Goal: Task Accomplishment & Management: Manage account settings

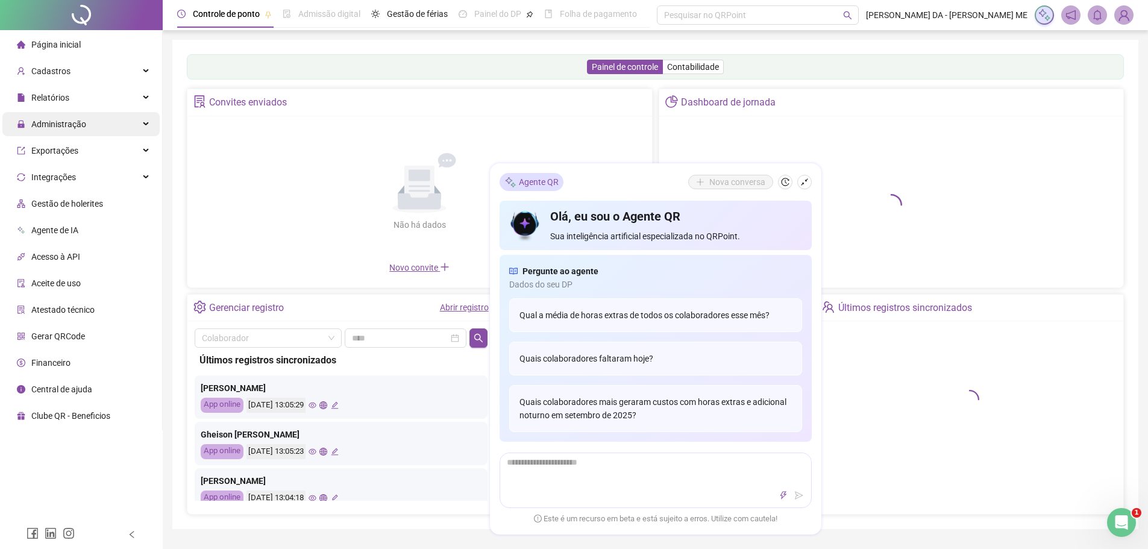
click at [49, 131] on span "Administração" at bounding box center [51, 124] width 69 height 24
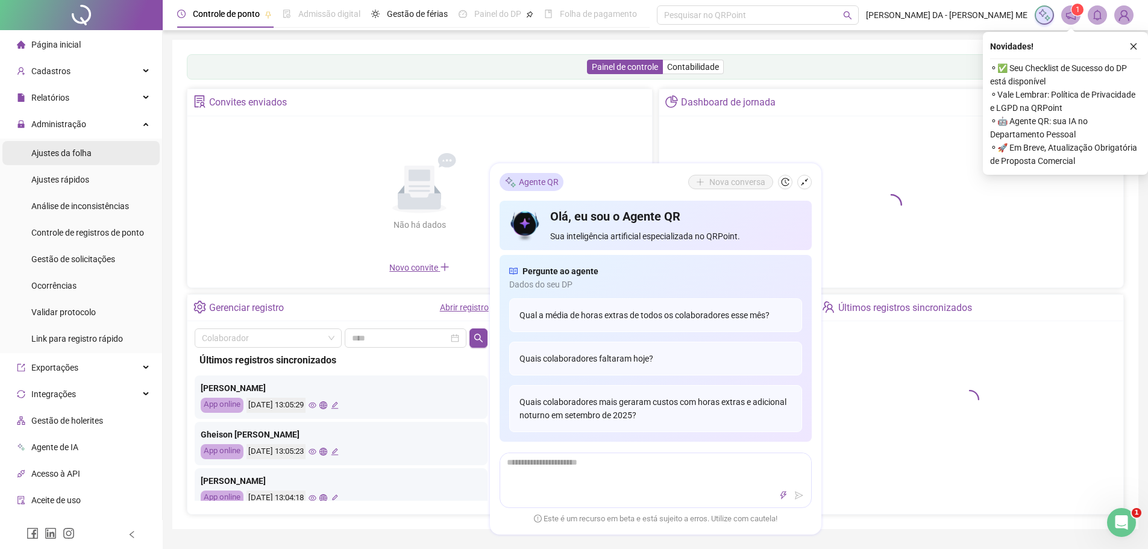
click at [54, 156] on span "Ajustes da folha" at bounding box center [61, 153] width 60 height 10
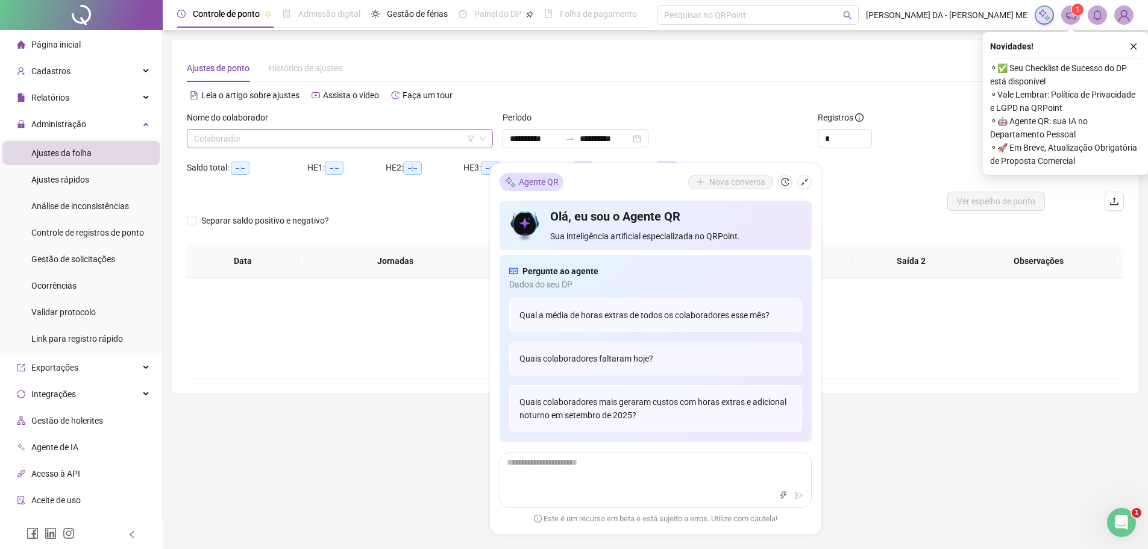
click at [303, 142] on input "search" at bounding box center [334, 139] width 281 height 18
type input "**********"
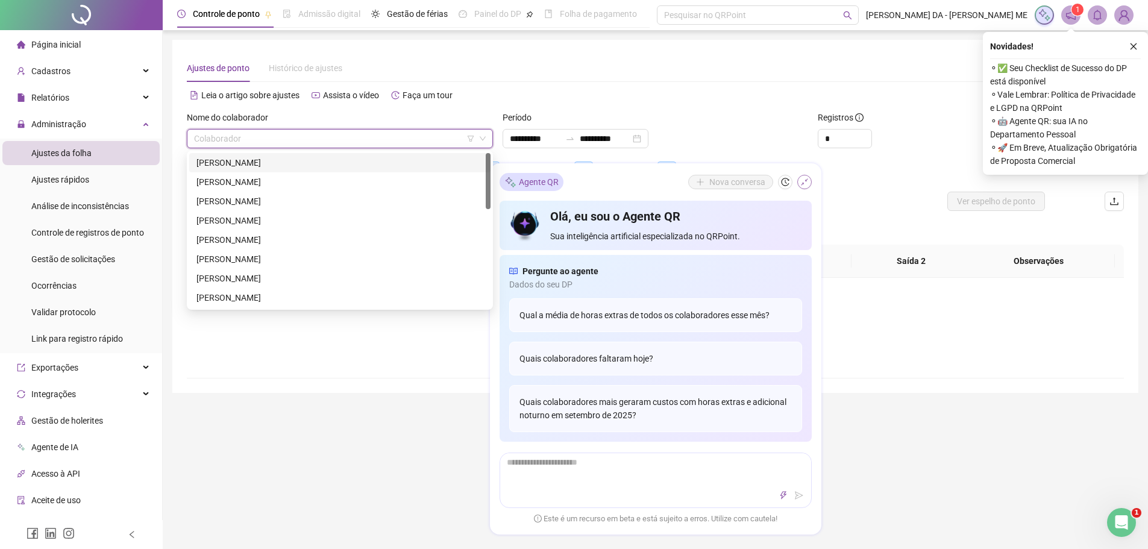
click at [805, 183] on icon "shrink" at bounding box center [804, 182] width 8 height 8
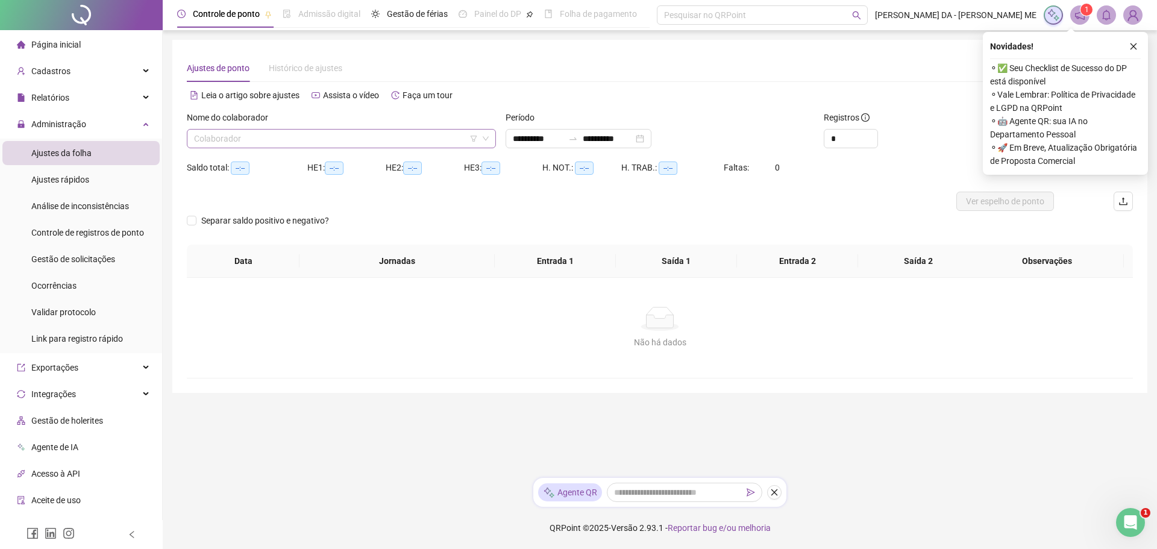
click at [240, 143] on input "search" at bounding box center [336, 139] width 284 height 18
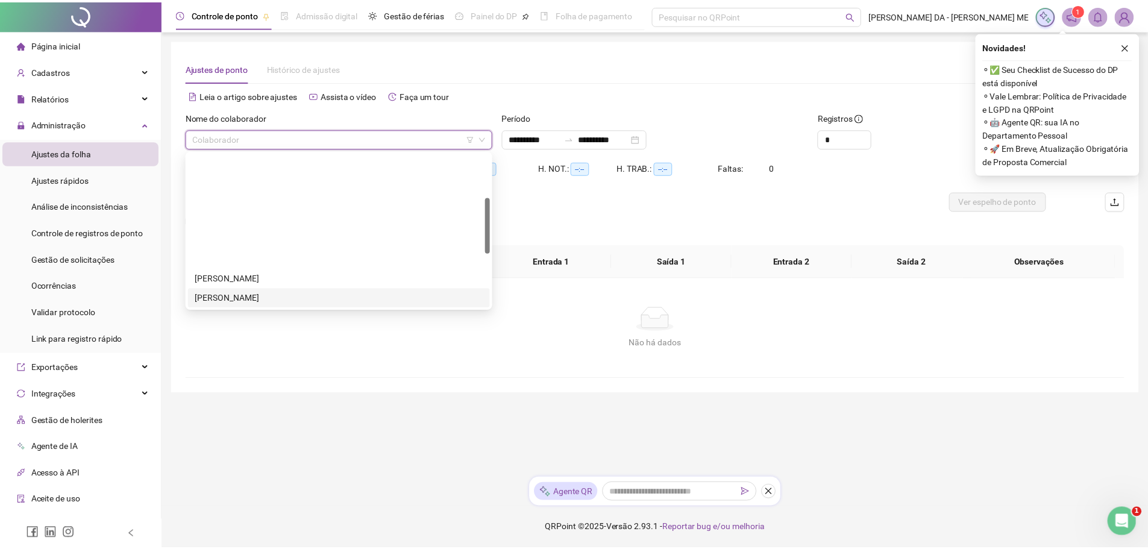
scroll to position [121, 0]
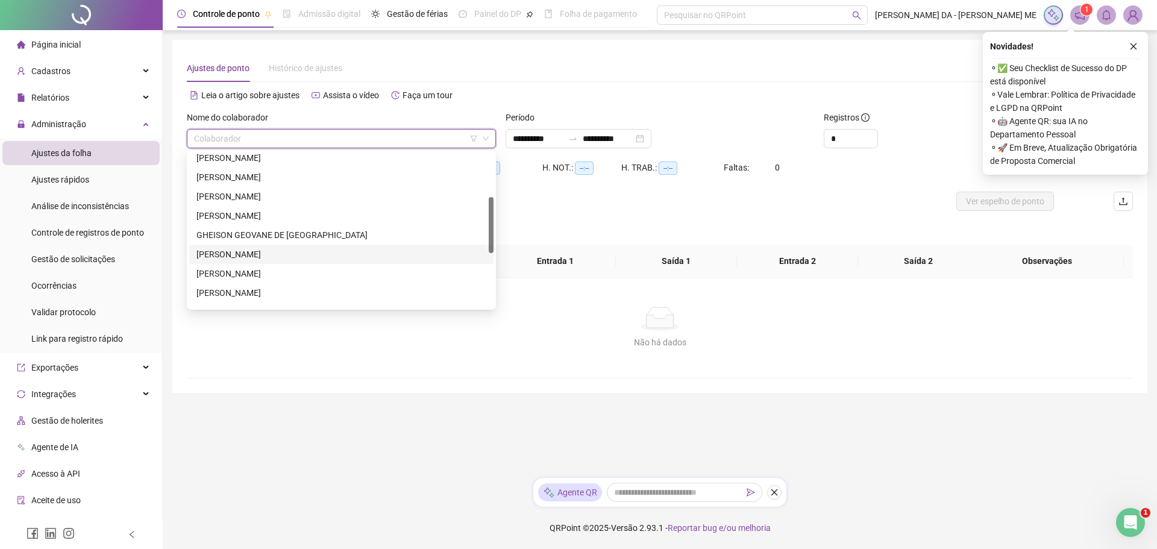
click at [253, 250] on div "[PERSON_NAME]" at bounding box center [341, 254] width 290 height 13
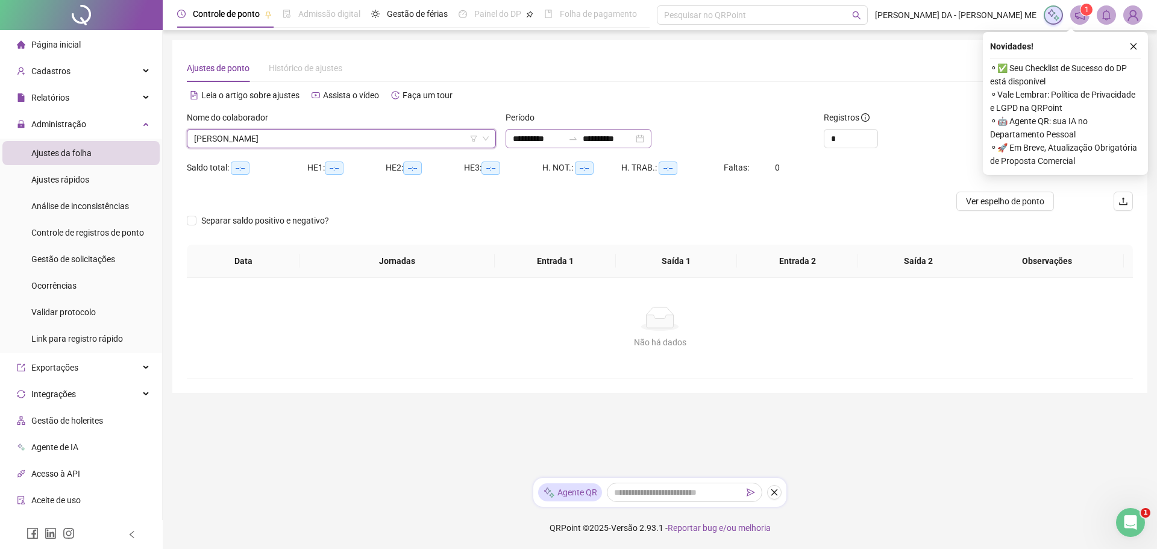
click at [553, 130] on div "**********" at bounding box center [579, 138] width 146 height 19
click at [550, 136] on input "**********" at bounding box center [538, 138] width 51 height 13
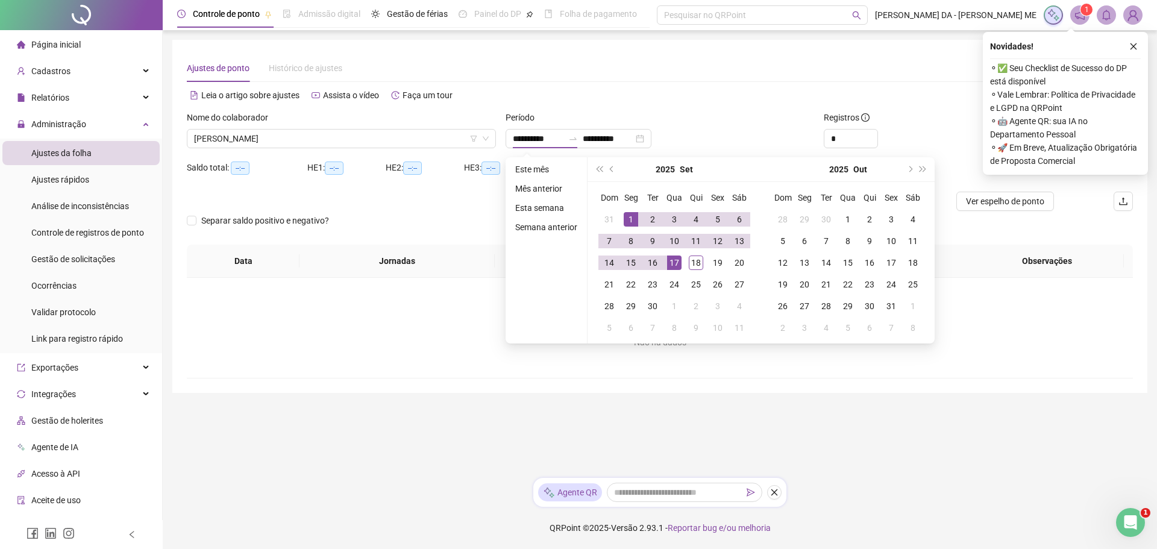
drag, startPoint x: 1134, startPoint y: 45, endPoint x: 829, endPoint y: 90, distance: 307.8
click at [1127, 46] on button "button" at bounding box center [1134, 46] width 14 height 14
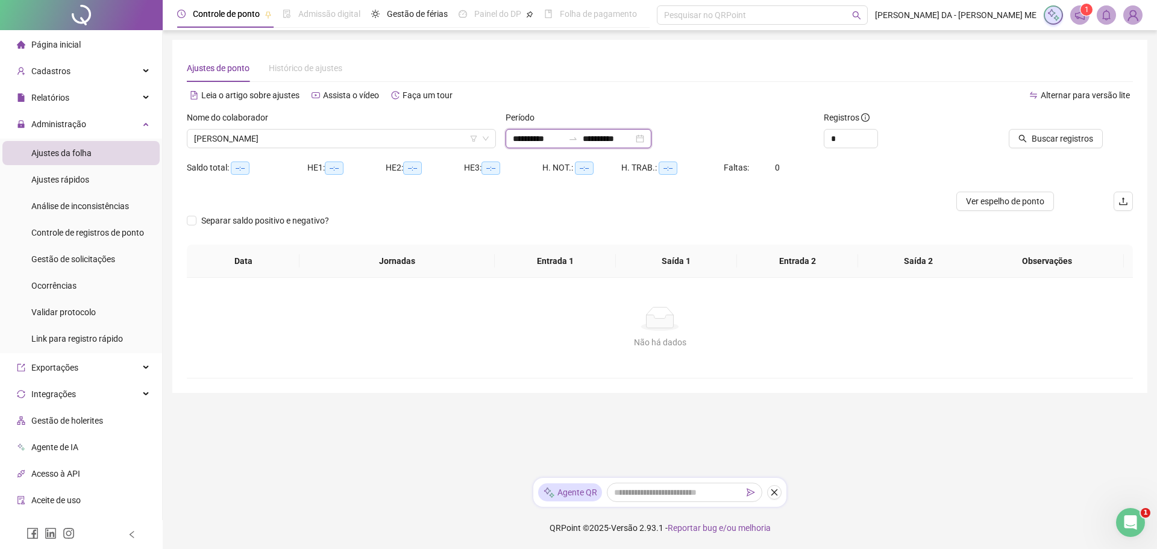
click at [553, 140] on input "**********" at bounding box center [538, 138] width 51 height 13
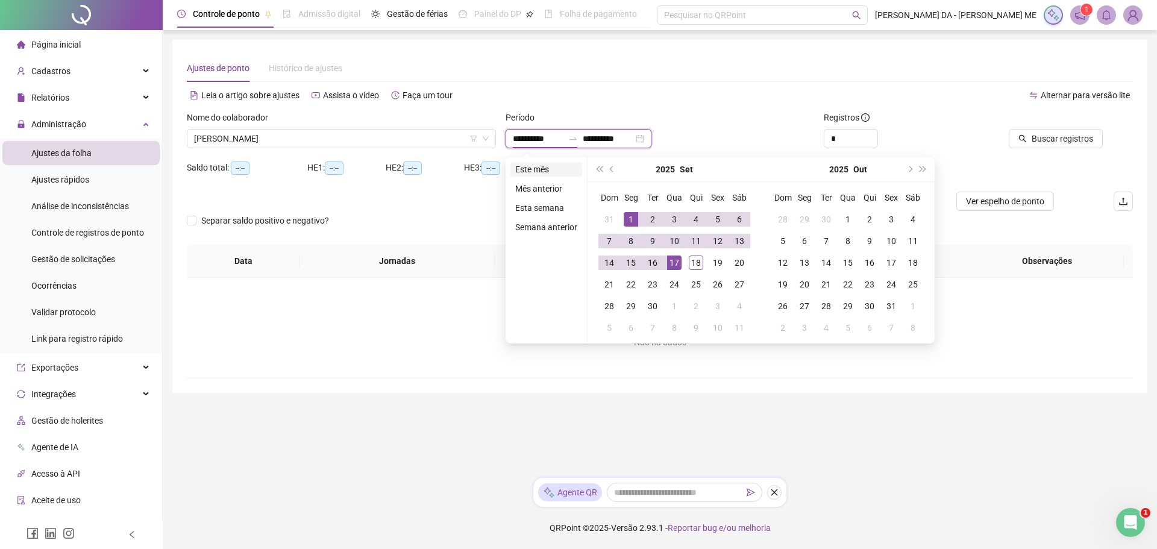
type input "**********"
click at [543, 166] on li "Este mês" at bounding box center [547, 169] width 72 height 14
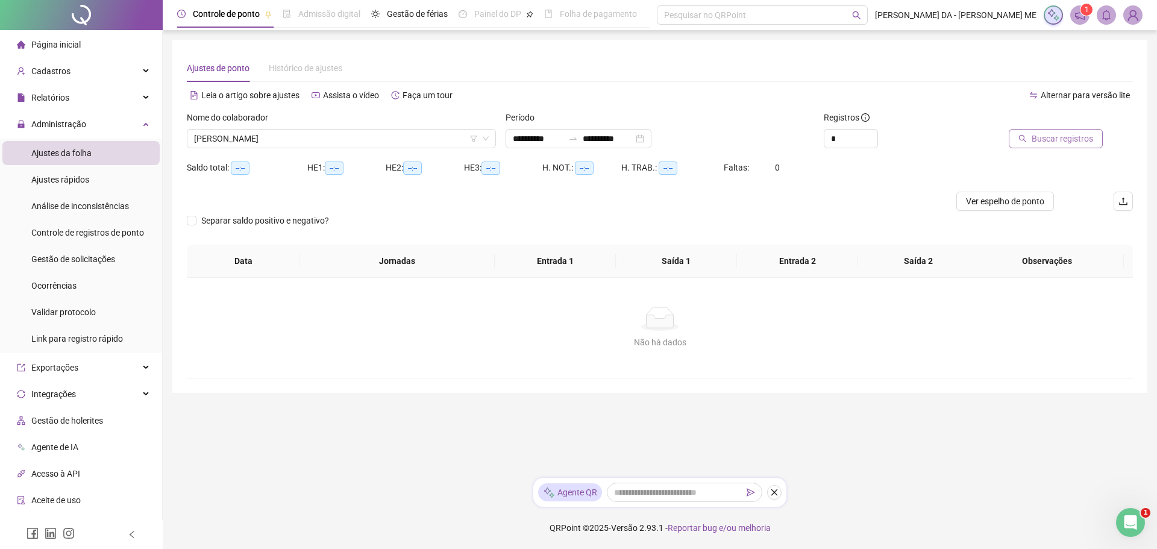
click at [1065, 134] on span "Buscar registros" at bounding box center [1062, 138] width 61 height 13
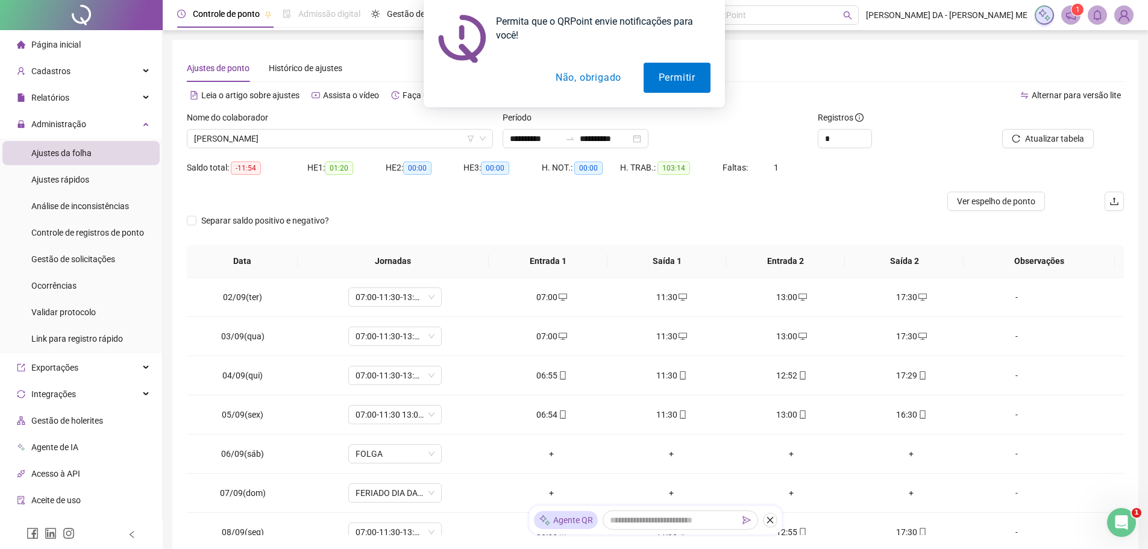
click at [574, 79] on button "Não, obrigado" at bounding box center [588, 78] width 96 height 30
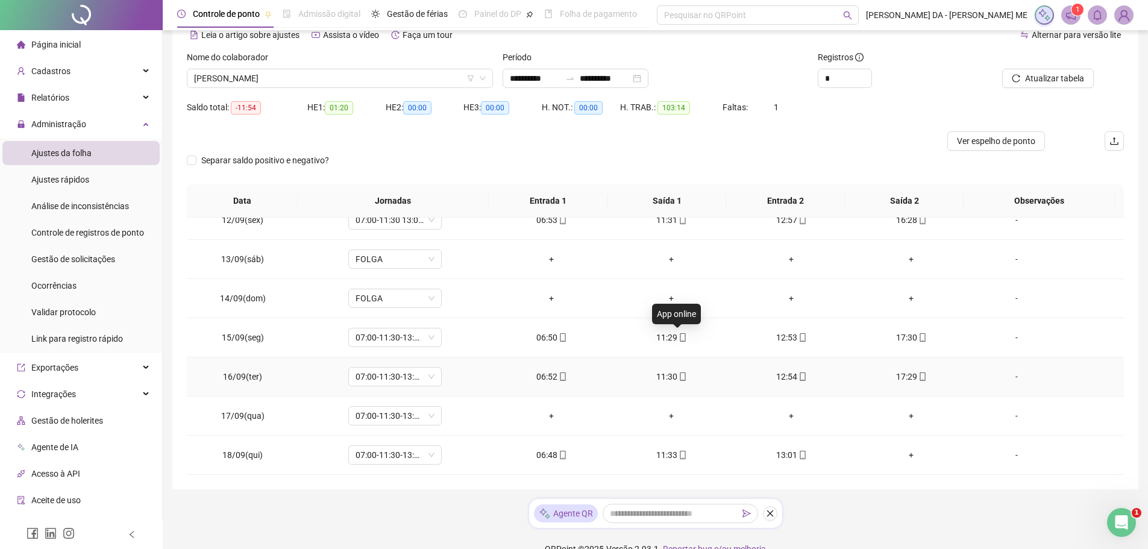
scroll to position [81, 0]
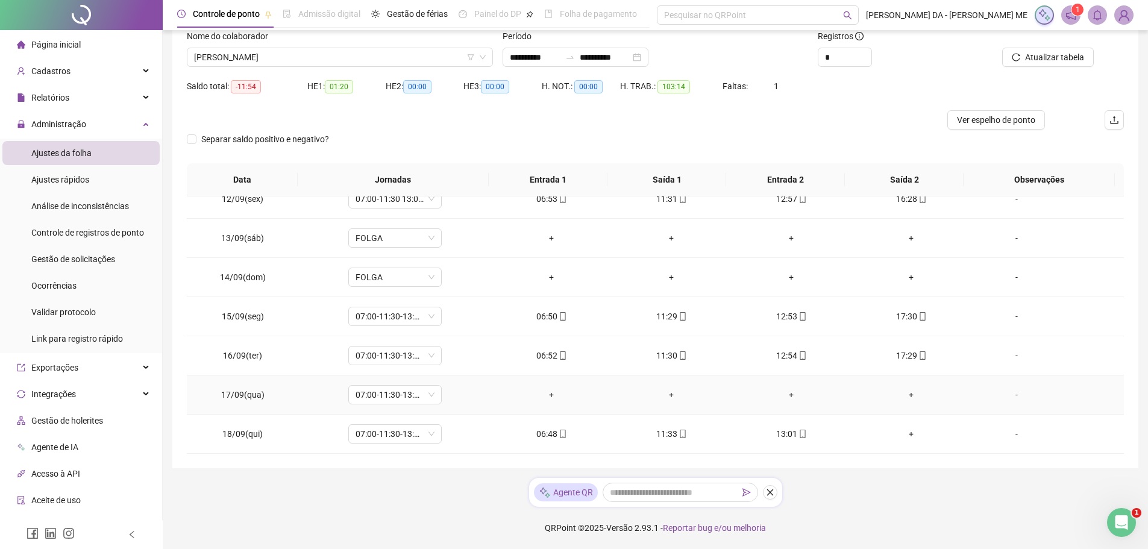
click at [1007, 391] on div "-" at bounding box center [1016, 394] width 71 height 13
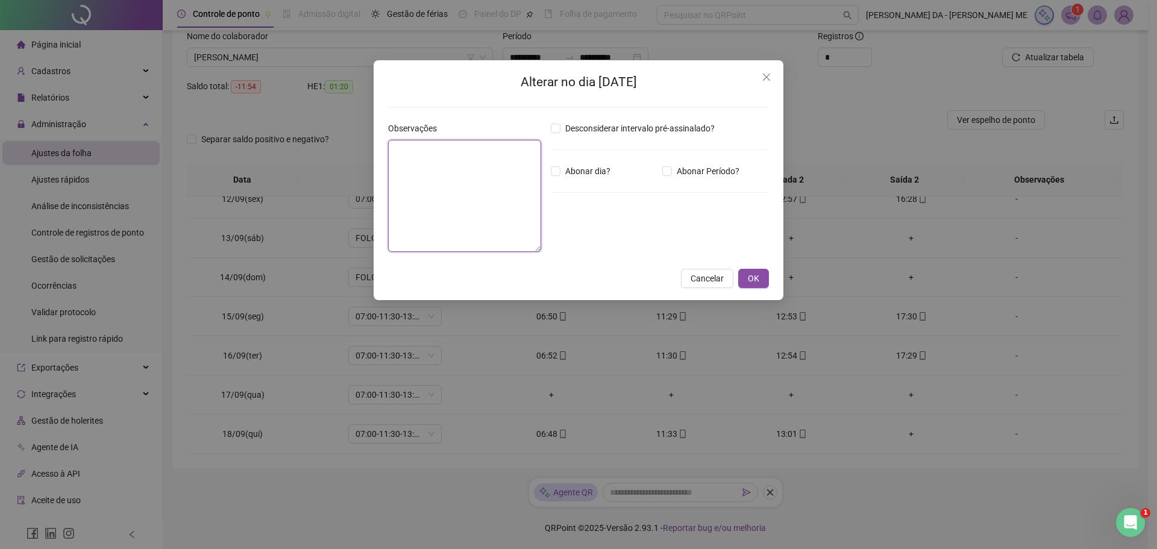
click at [451, 165] on textarea at bounding box center [464, 196] width 153 height 112
type textarea "********"
click at [565, 170] on span "Abonar dia?" at bounding box center [588, 171] width 55 height 13
click at [749, 277] on span "OK" at bounding box center [753, 278] width 11 height 13
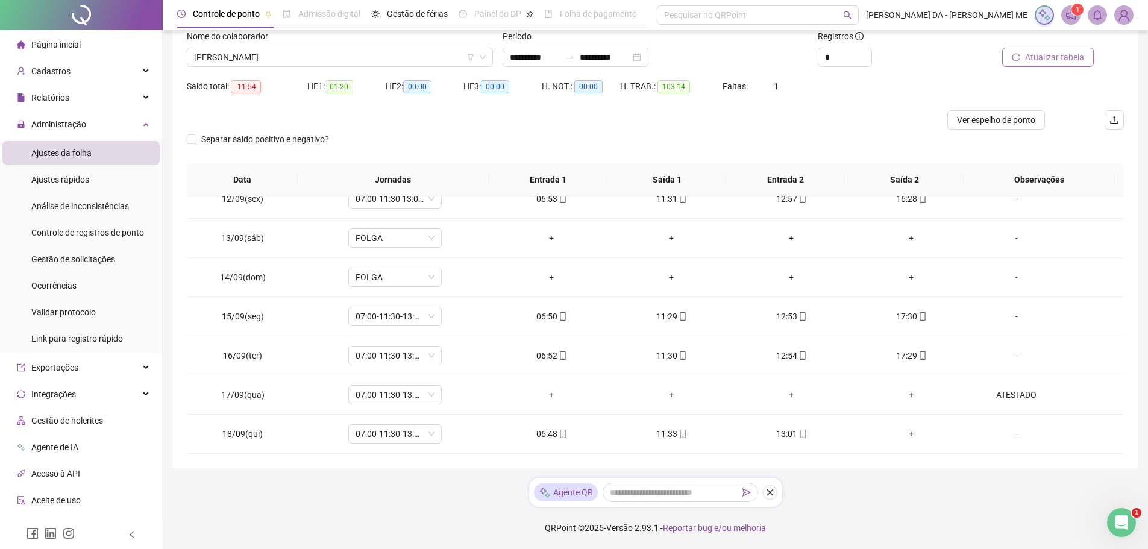
click at [1064, 52] on span "Atualizar tabela" at bounding box center [1054, 57] width 59 height 13
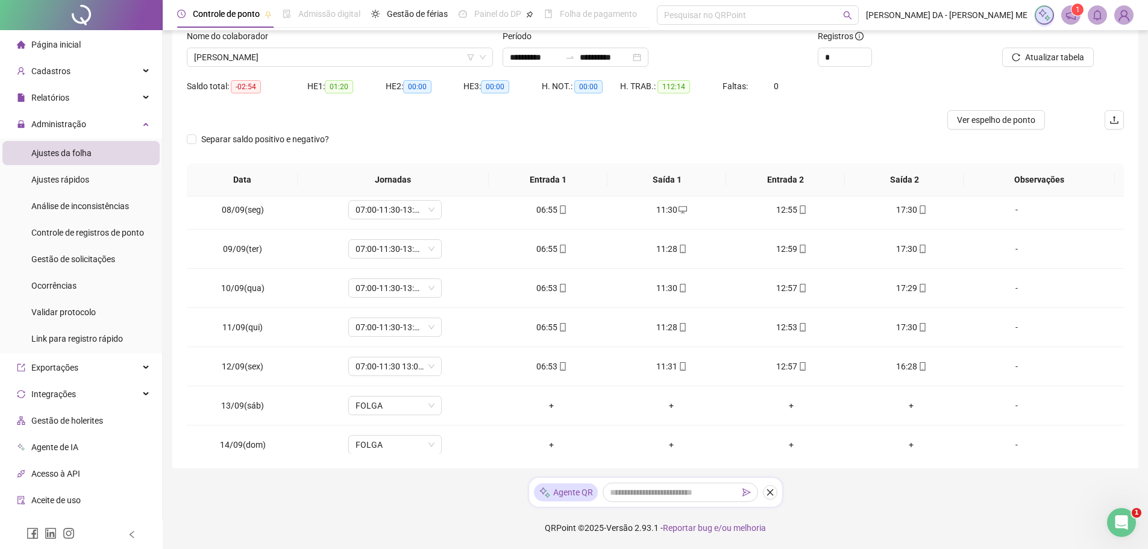
scroll to position [409, 0]
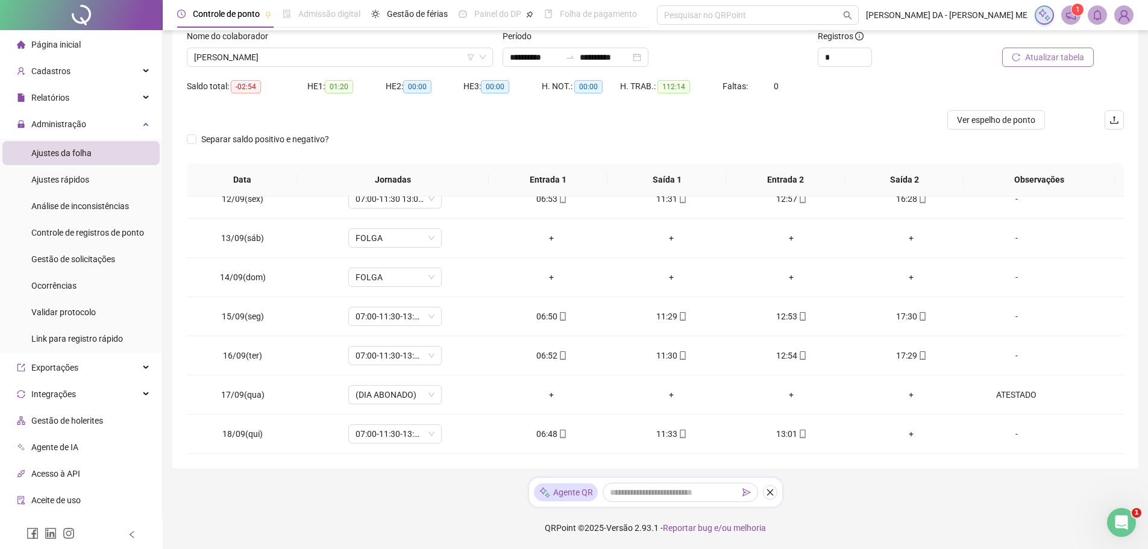
click at [1064, 58] on span "Atualizar tabela" at bounding box center [1054, 57] width 59 height 13
click at [272, 61] on span "[PERSON_NAME]" at bounding box center [340, 57] width 292 height 18
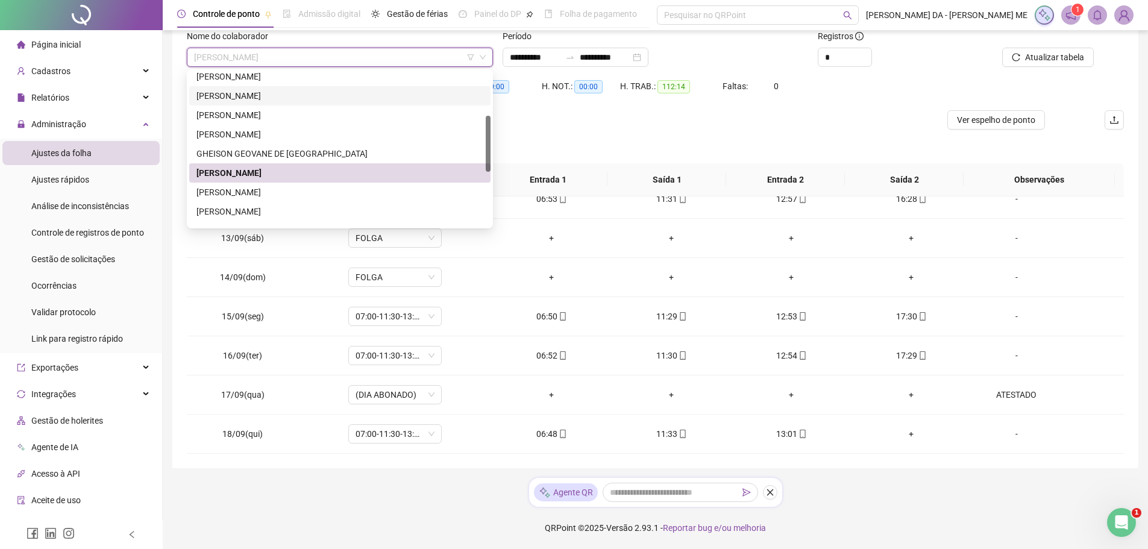
scroll to position [0, 0]
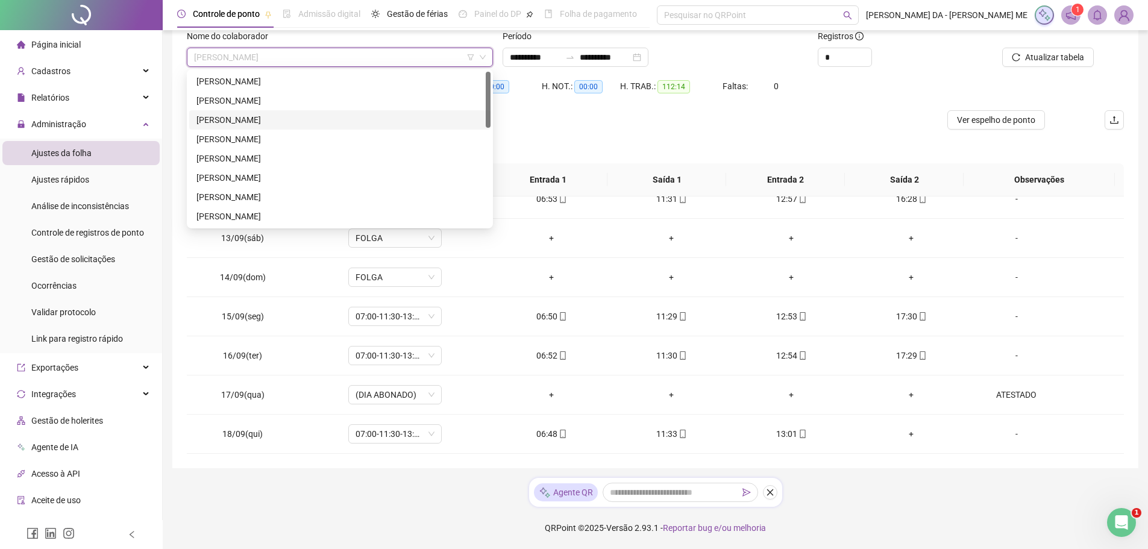
click at [237, 116] on div "[PERSON_NAME]" at bounding box center [339, 119] width 287 height 13
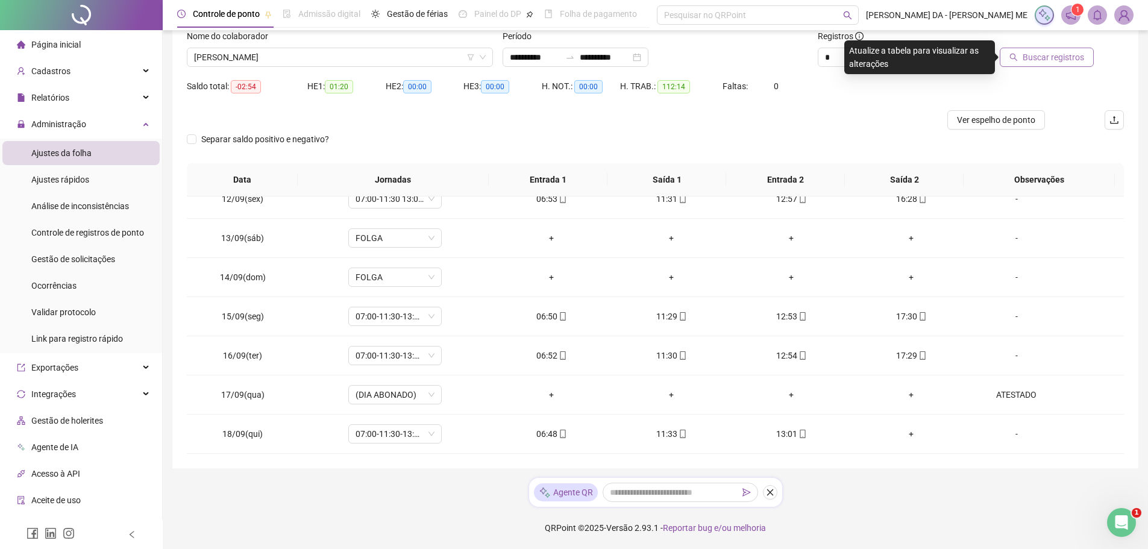
click at [1027, 59] on span "Buscar registros" at bounding box center [1053, 57] width 61 height 13
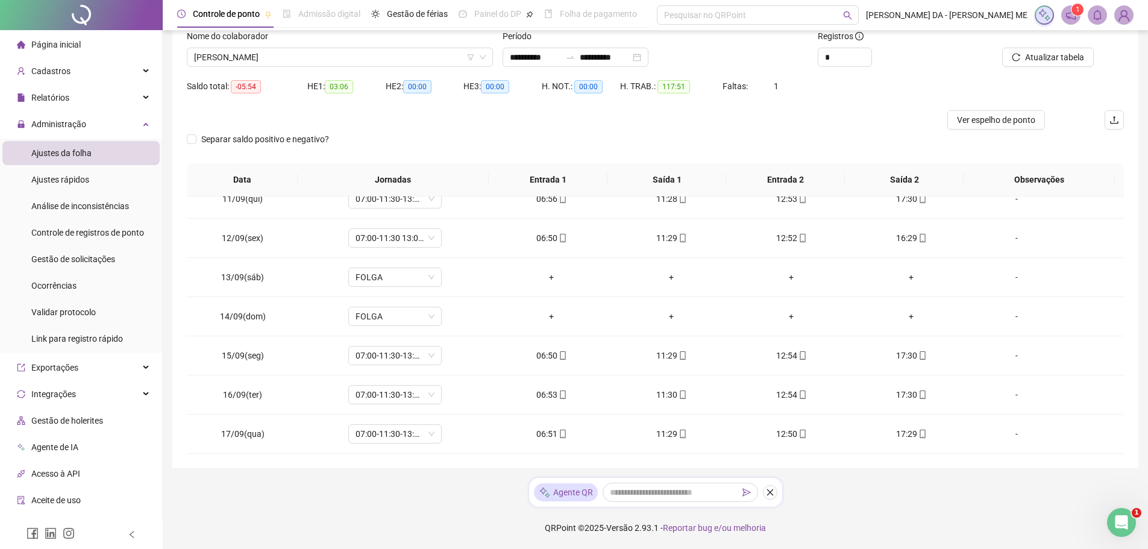
scroll to position [448, 0]
click at [1010, 439] on div "-" at bounding box center [1016, 433] width 71 height 13
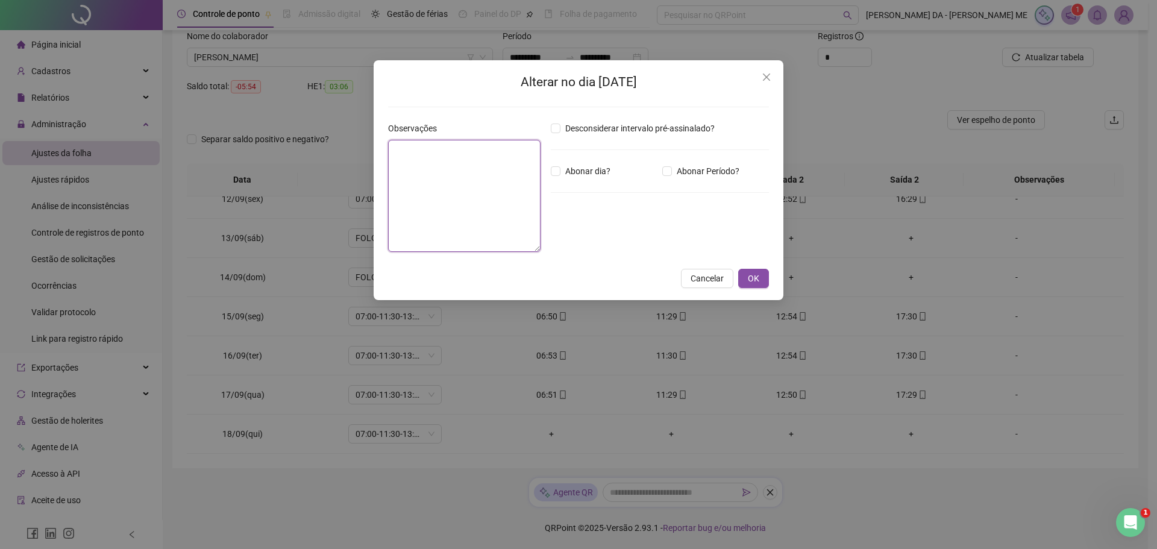
click at [457, 181] on textarea at bounding box center [464, 196] width 152 height 112
type textarea "*****"
click at [762, 274] on button "OK" at bounding box center [753, 278] width 31 height 19
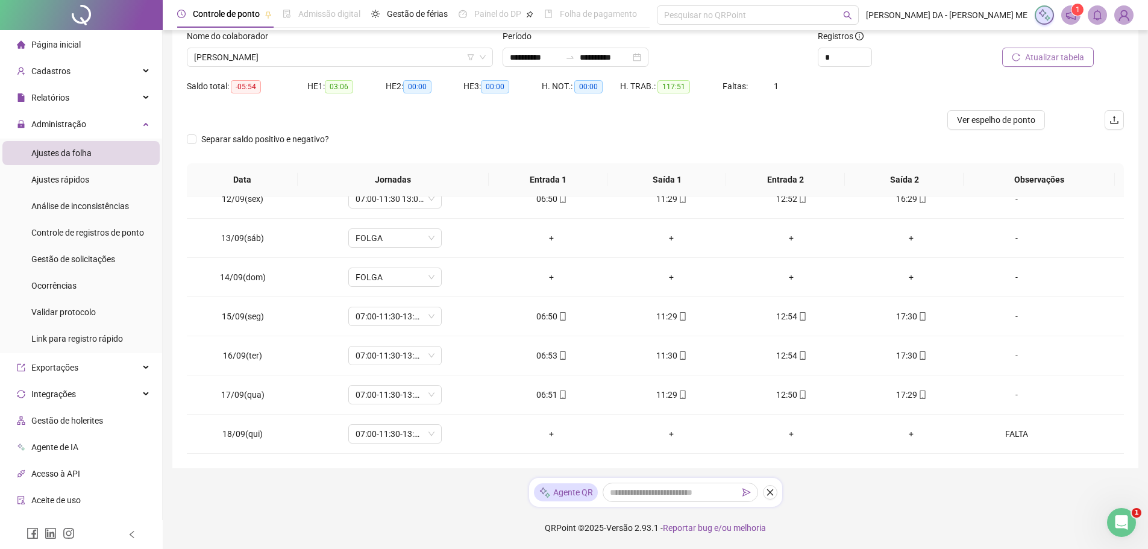
click at [1037, 59] on span "Atualizar tabela" at bounding box center [1054, 57] width 59 height 13
